Goal: Task Accomplishment & Management: Complete application form

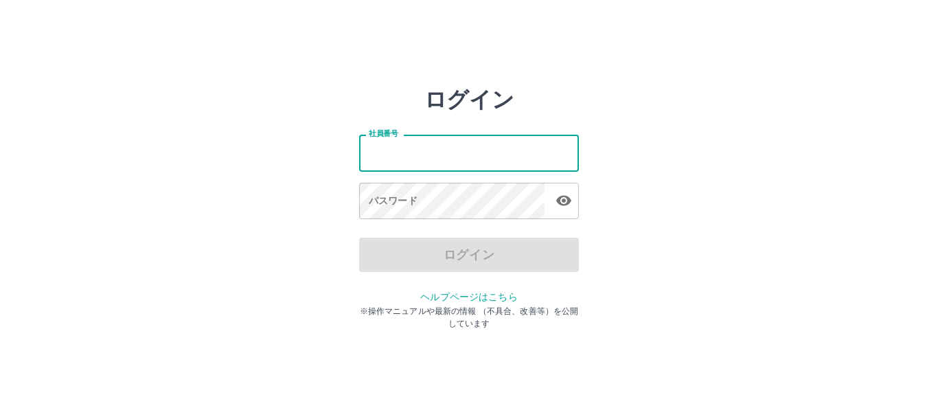
type input "*******"
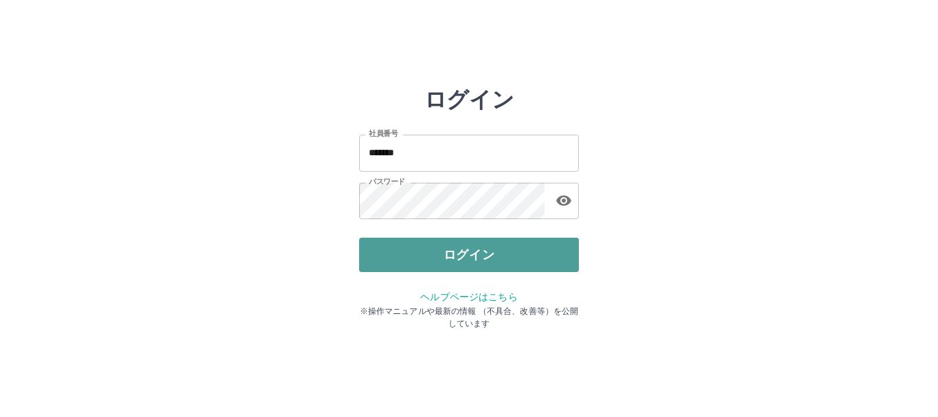
click at [441, 255] on button "ログイン" at bounding box center [469, 255] width 220 height 34
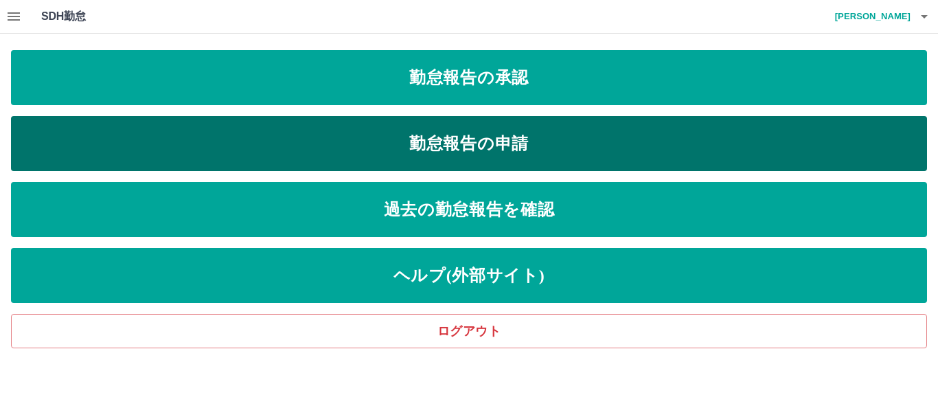
click at [235, 141] on link "勤怠報告の申請" at bounding box center [469, 143] width 916 height 55
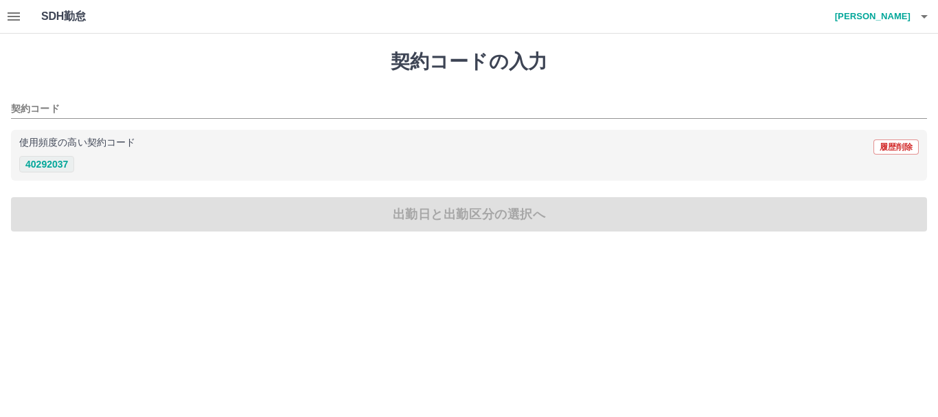
click at [52, 163] on button "40292037" at bounding box center [46, 164] width 55 height 16
type input "********"
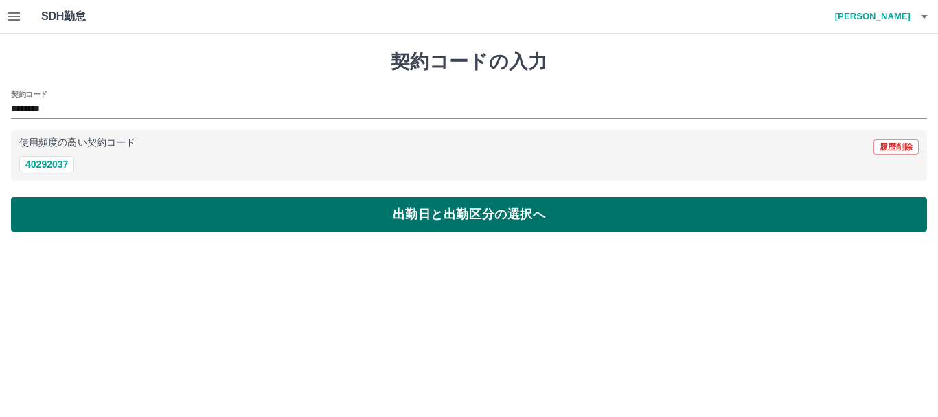
click at [49, 207] on button "出勤日と出勤区分の選択へ" at bounding box center [469, 214] width 916 height 34
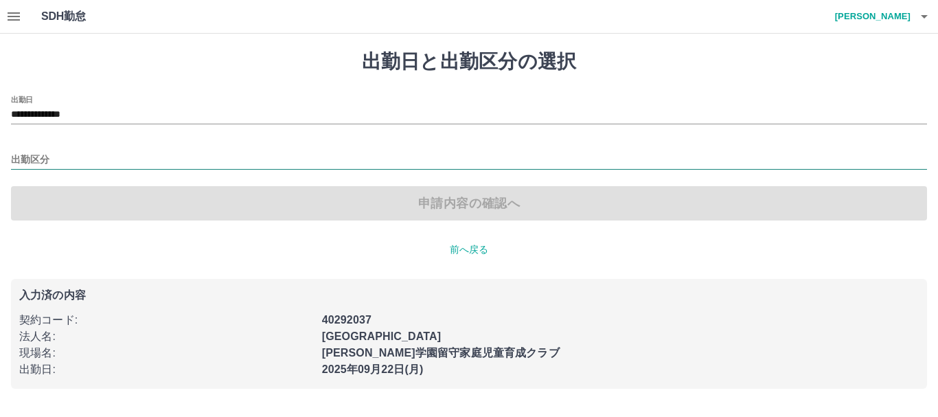
click at [45, 153] on input "出勤区分" at bounding box center [469, 160] width 916 height 17
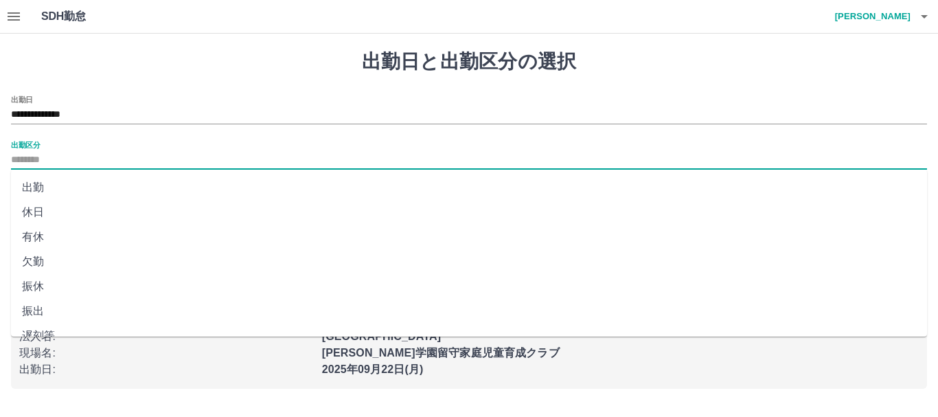
click at [43, 185] on li "出勤" at bounding box center [469, 187] width 916 height 25
type input "**"
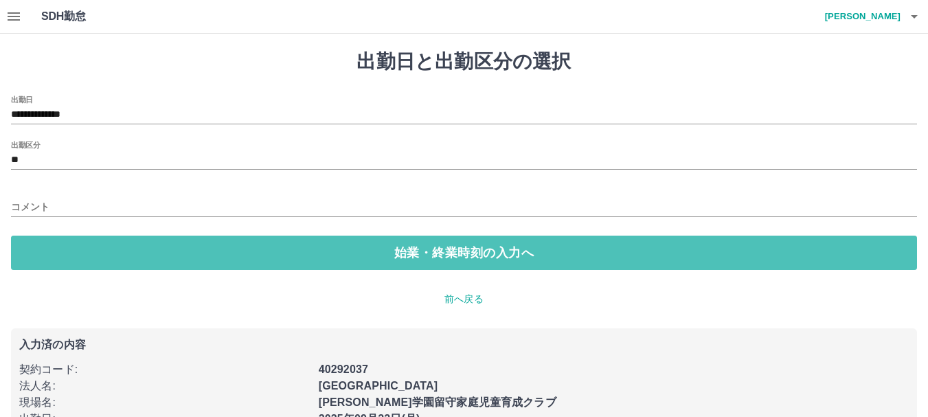
drag, startPoint x: 88, startPoint y: 242, endPoint x: 84, endPoint y: 232, distance: 10.2
click at [88, 241] on button "始業・終業時刻の入力へ" at bounding box center [464, 253] width 906 height 34
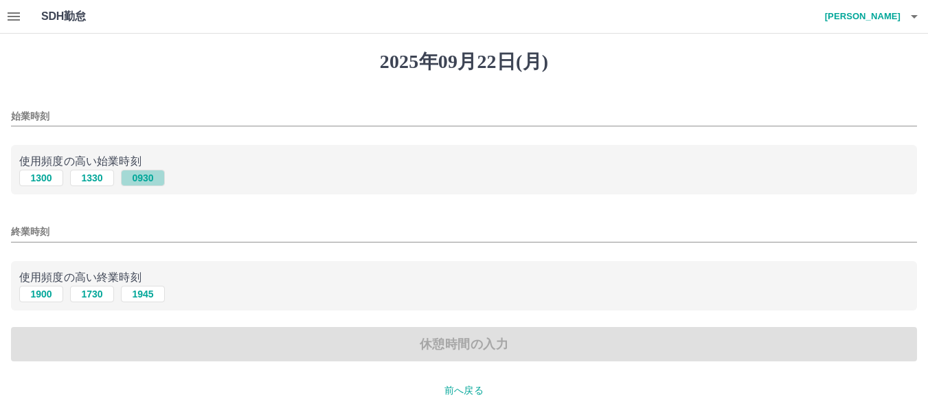
click at [146, 179] on button "0930" at bounding box center [143, 178] width 44 height 16
type input "****"
click at [51, 296] on button "1900" at bounding box center [41, 294] width 44 height 16
type input "****"
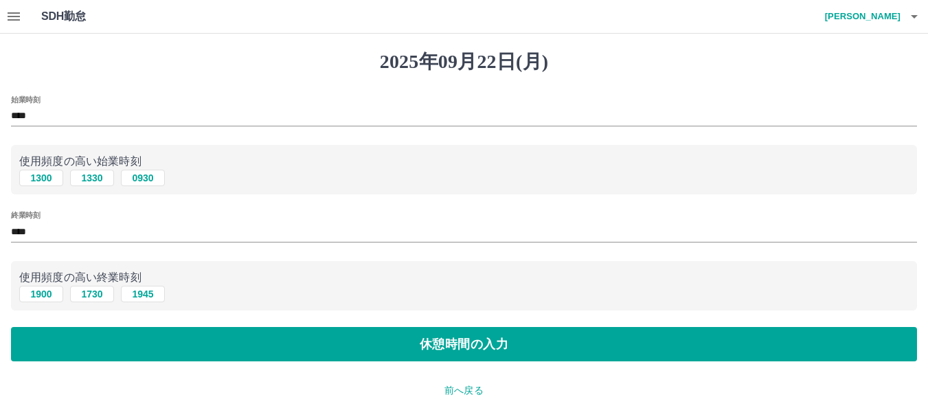
click at [77, 365] on div "[DATE] 始業時刻 **** 使用頻度の高い始業時刻 [DATE] [DATE] 0930 終業時刻 **** 使用頻度の高い終業時刻 [DATE] [D…" at bounding box center [464, 298] width 928 height 529
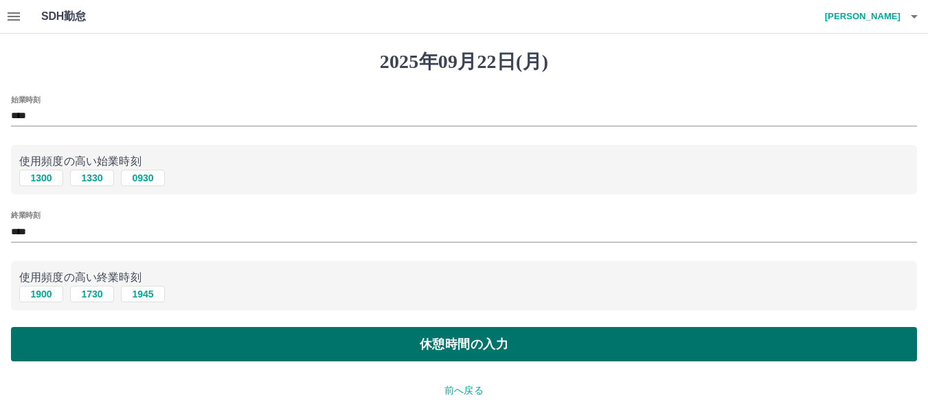
click at [149, 341] on button "休憩時間の入力" at bounding box center [464, 344] width 906 height 34
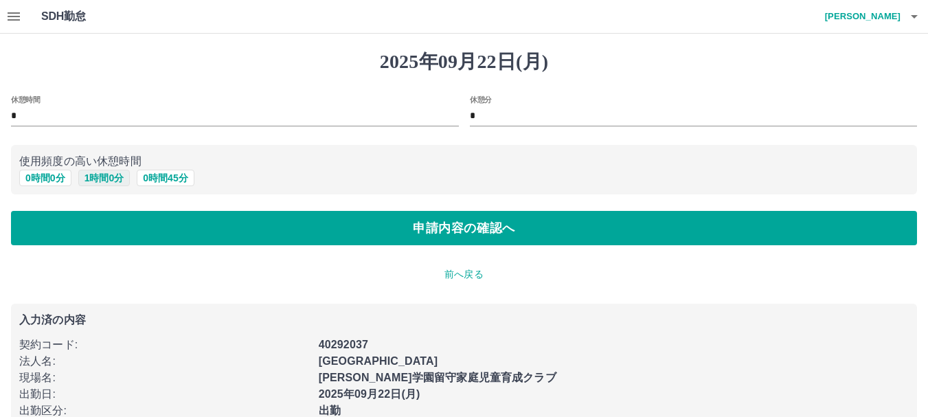
click at [98, 179] on button "1 時間 0 分" at bounding box center [104, 178] width 52 height 16
type input "*"
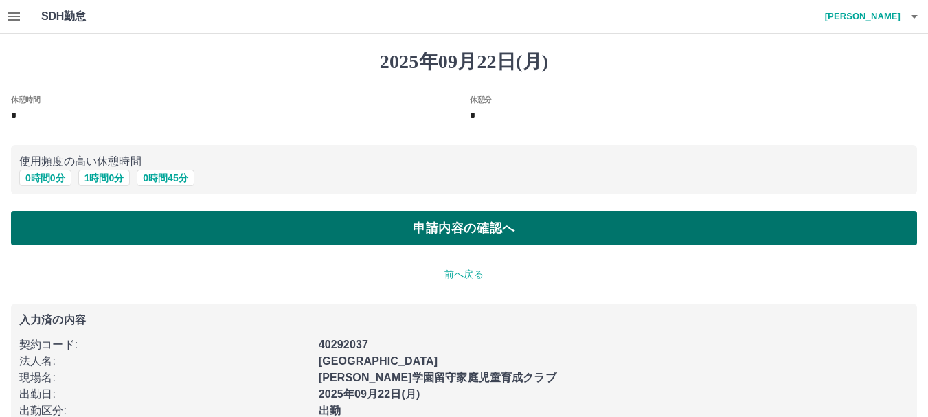
click at [110, 232] on button "申請内容の確認へ" at bounding box center [464, 228] width 906 height 34
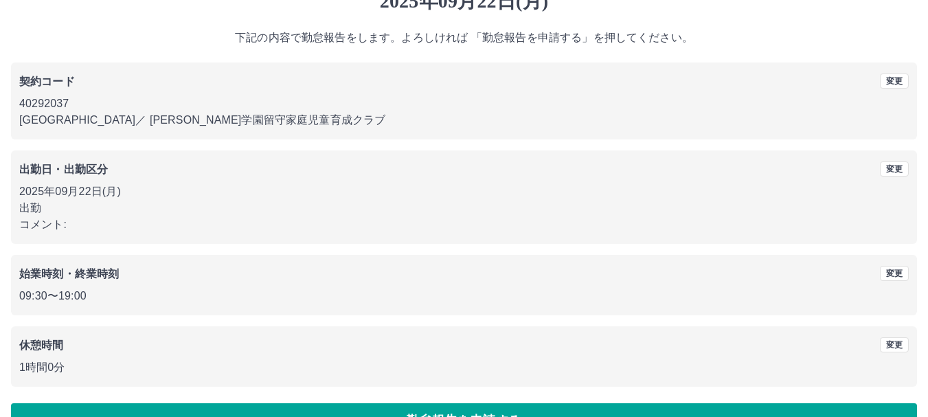
scroll to position [98, 0]
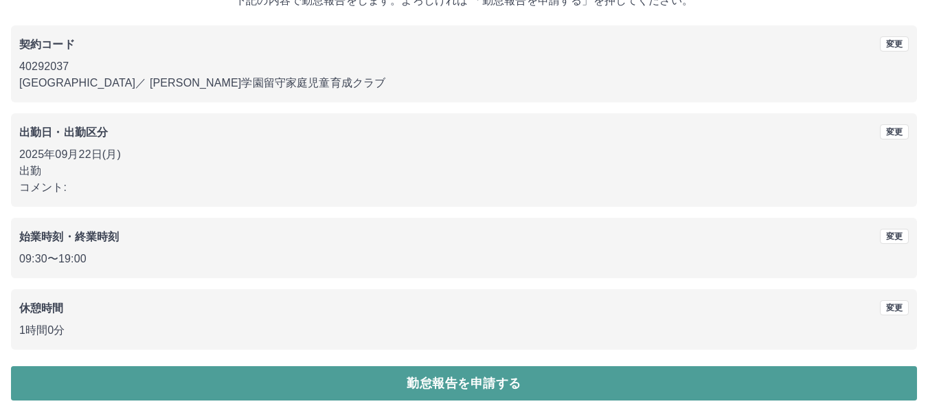
click at [314, 375] on button "勤怠報告を申請する" at bounding box center [464, 383] width 906 height 34
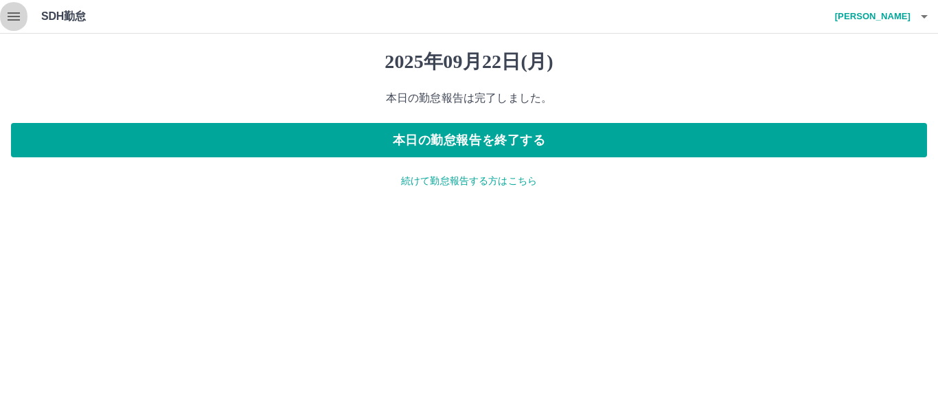
click at [5, 23] on icon "button" at bounding box center [13, 16] width 16 height 16
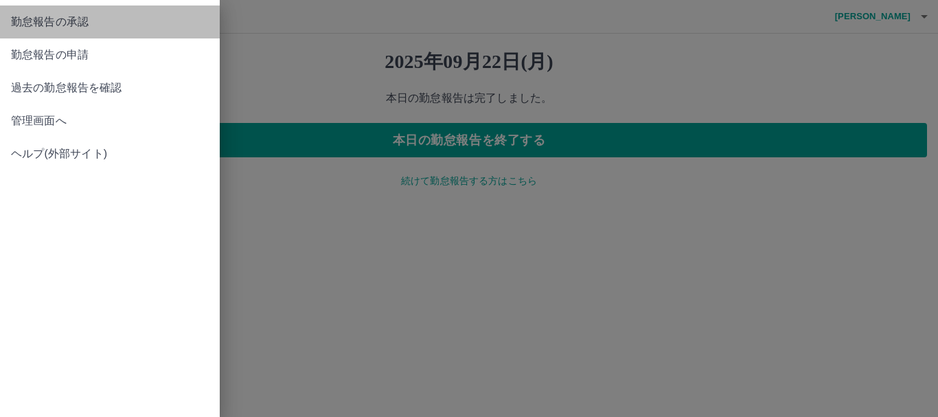
click at [41, 30] on span "勤怠報告の承認" at bounding box center [110, 22] width 198 height 16
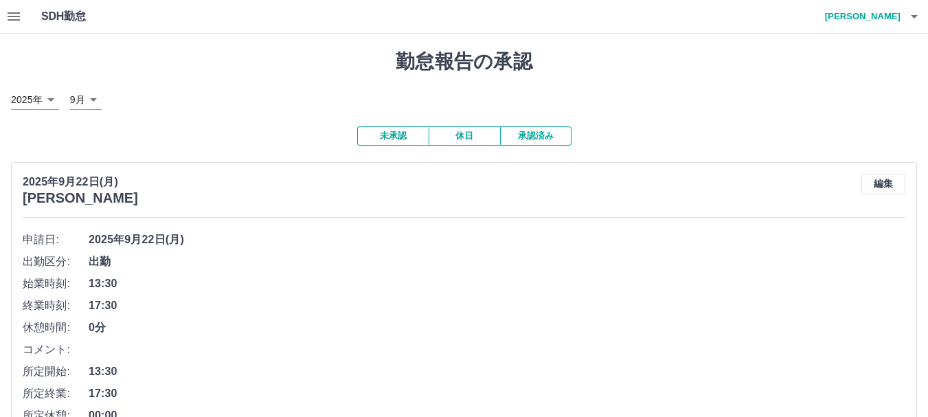
scroll to position [206, 0]
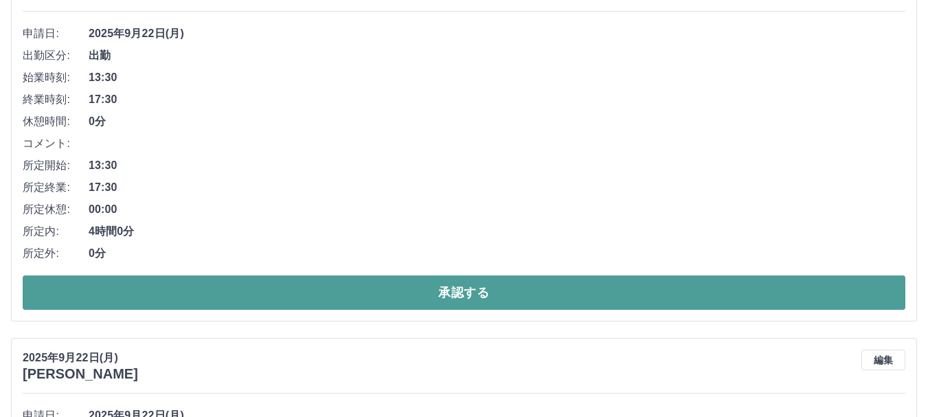
click at [295, 287] on button "承認する" at bounding box center [464, 292] width 883 height 34
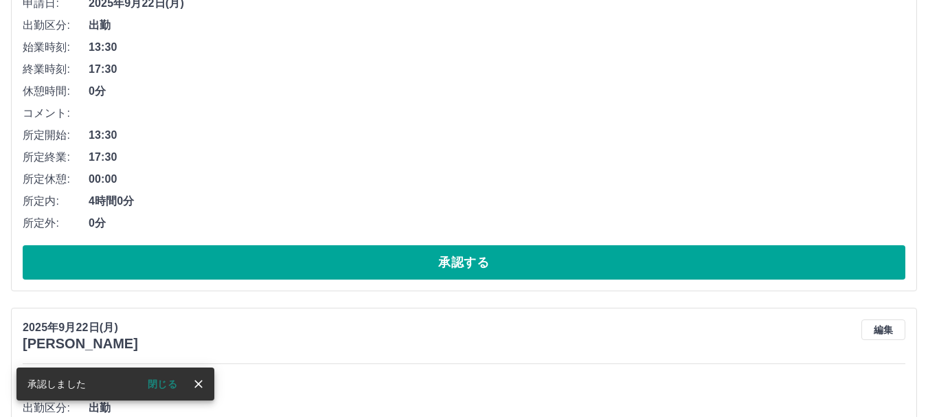
scroll to position [236, 0]
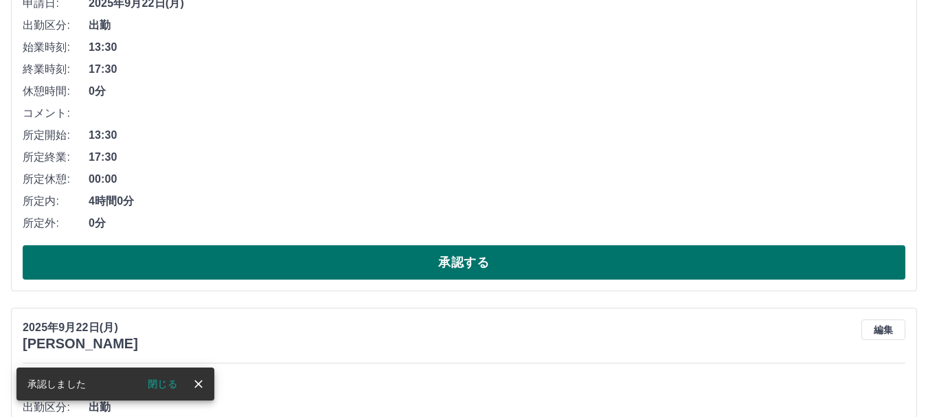
click at [308, 262] on button "承認する" at bounding box center [464, 262] width 883 height 34
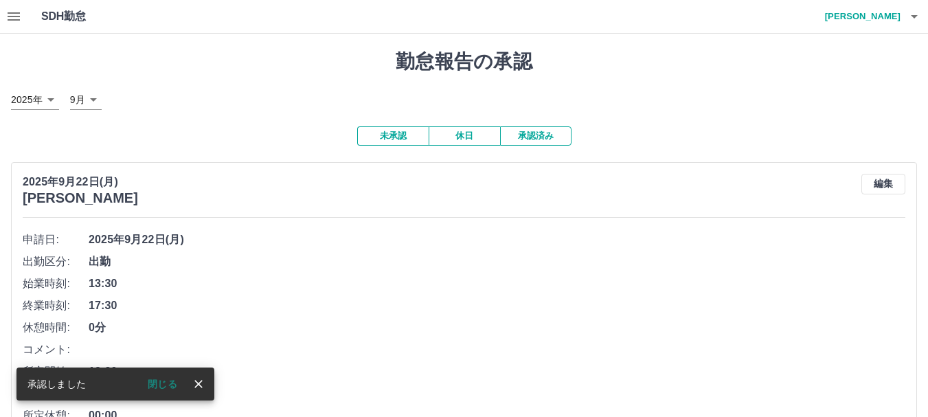
scroll to position [206, 0]
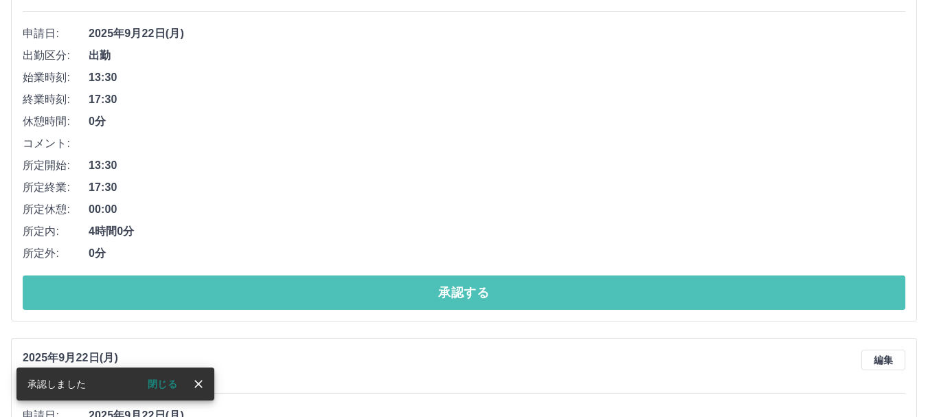
drag, startPoint x: 326, startPoint y: 297, endPoint x: 325, endPoint y: 287, distance: 10.3
click at [326, 296] on button "承認する" at bounding box center [464, 292] width 883 height 34
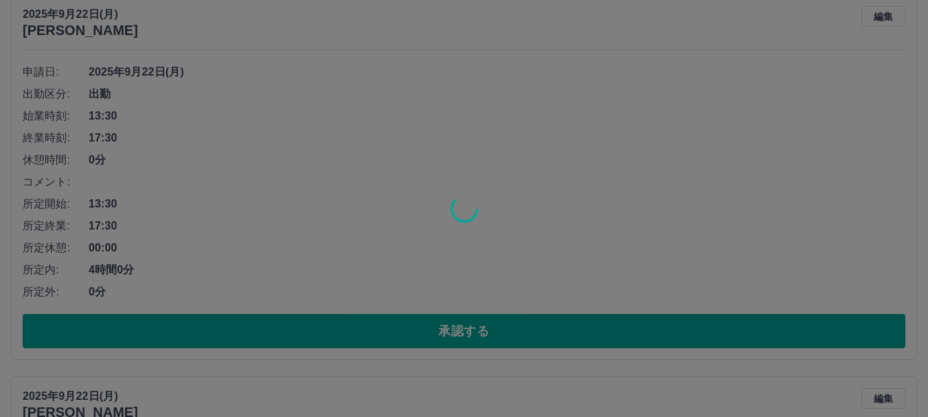
scroll to position [168, 0]
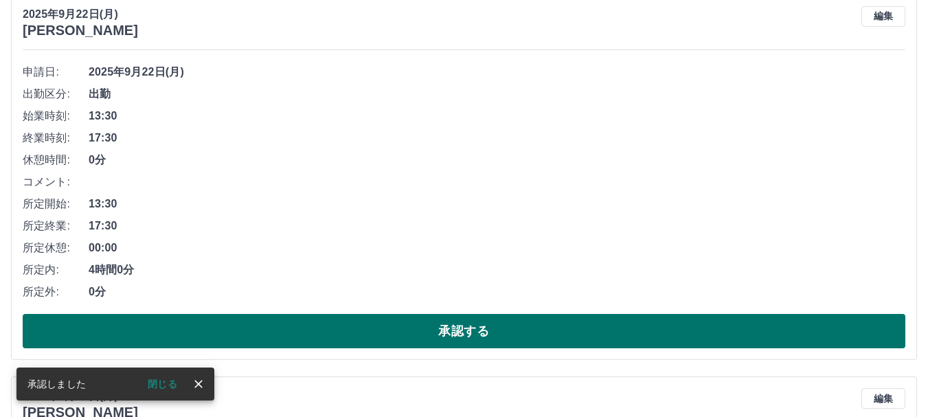
click at [304, 326] on button "承認する" at bounding box center [464, 331] width 883 height 34
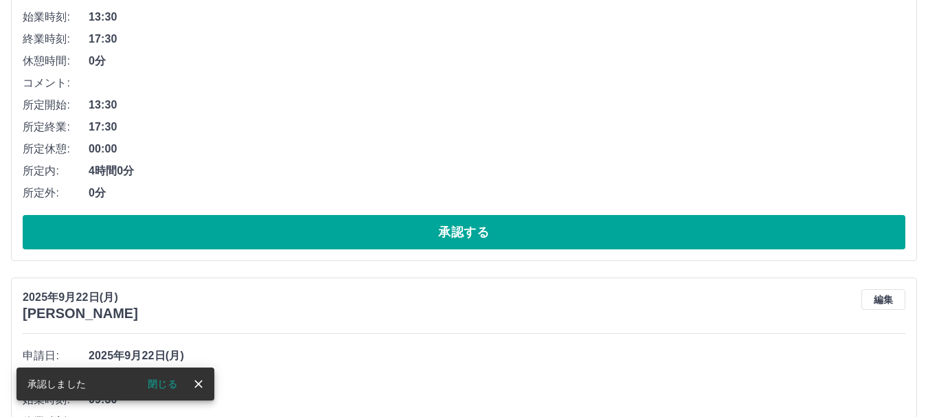
scroll to position [267, 0]
click at [323, 230] on button "承認する" at bounding box center [464, 232] width 883 height 34
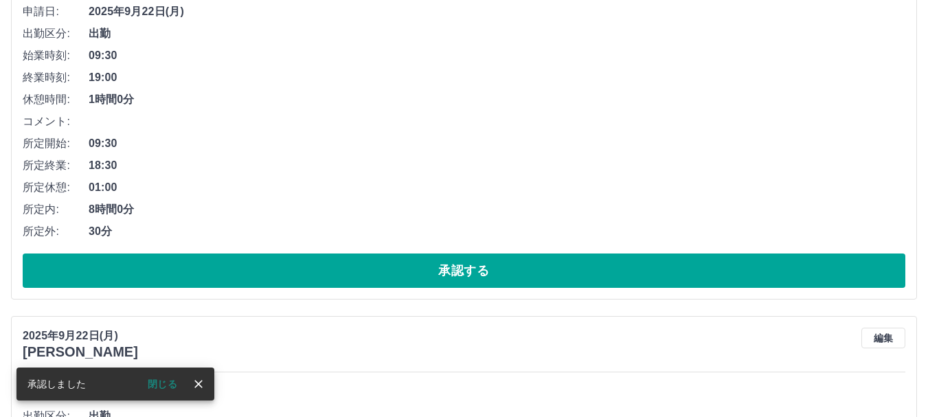
scroll to position [228, 0]
click at [321, 271] on button "承認する" at bounding box center [464, 270] width 883 height 34
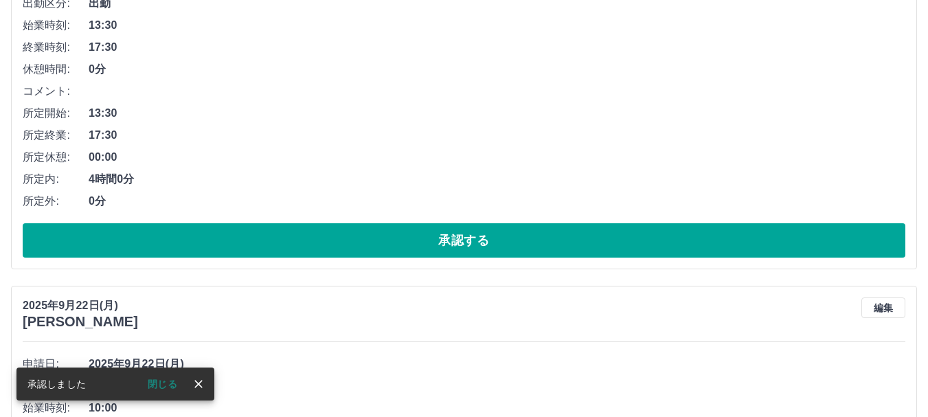
scroll to position [258, 0]
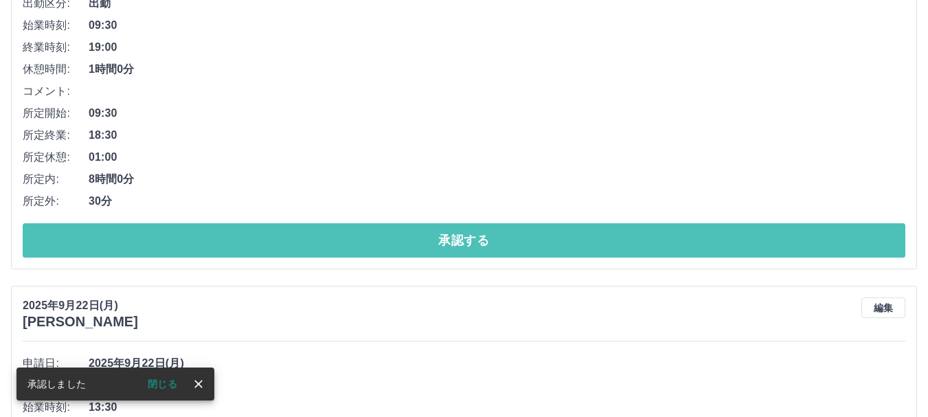
click at [325, 244] on button "承認する" at bounding box center [464, 240] width 883 height 34
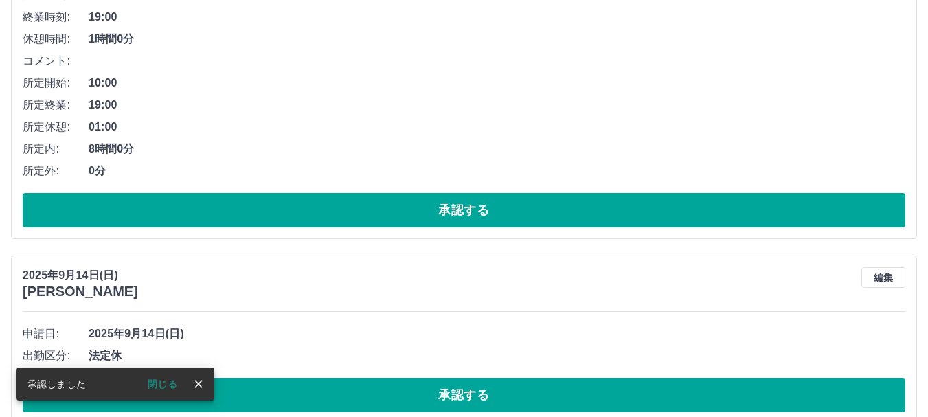
scroll to position [288, 0]
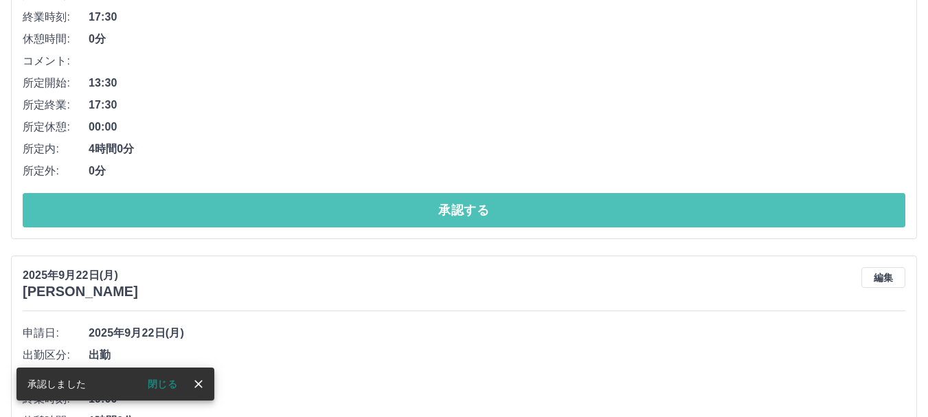
click at [352, 212] on button "承認する" at bounding box center [464, 210] width 883 height 34
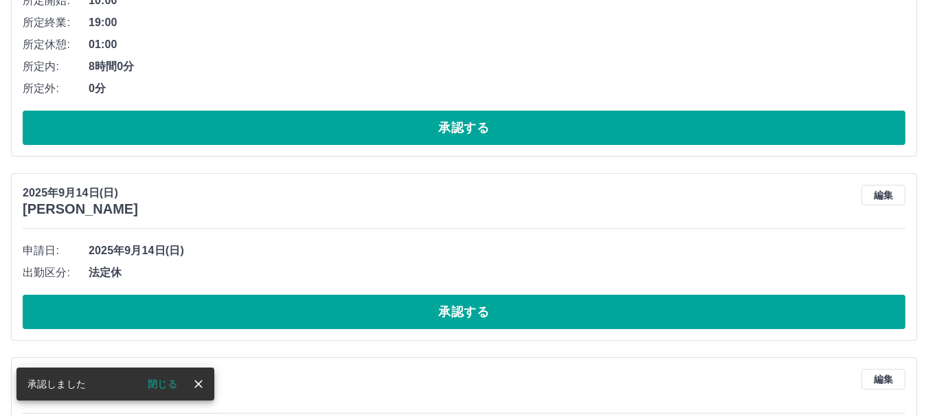
scroll to position [250, 0]
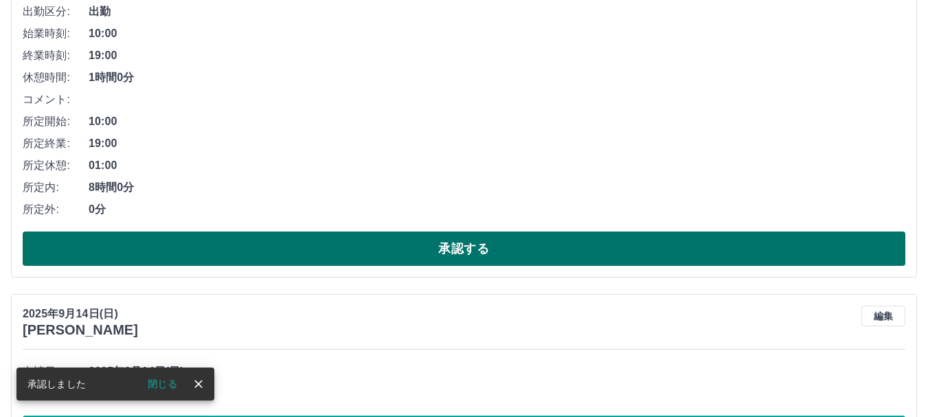
click at [328, 253] on button "承認する" at bounding box center [464, 248] width 883 height 34
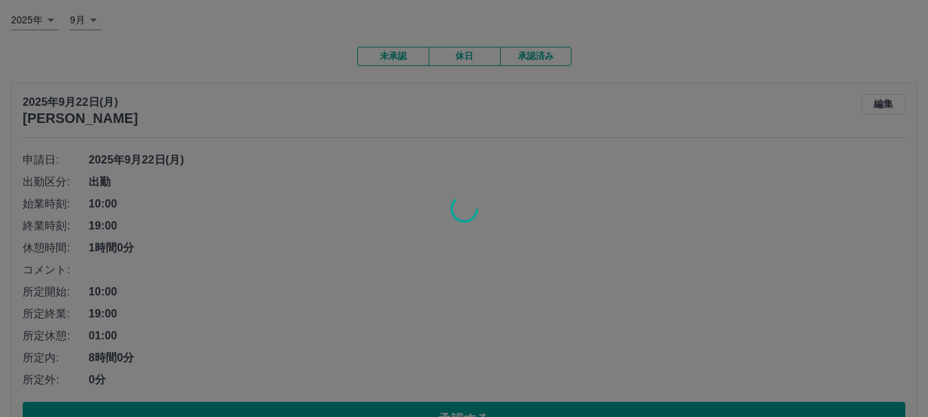
scroll to position [0, 0]
